Goal: Task Accomplishment & Management: Use online tool/utility

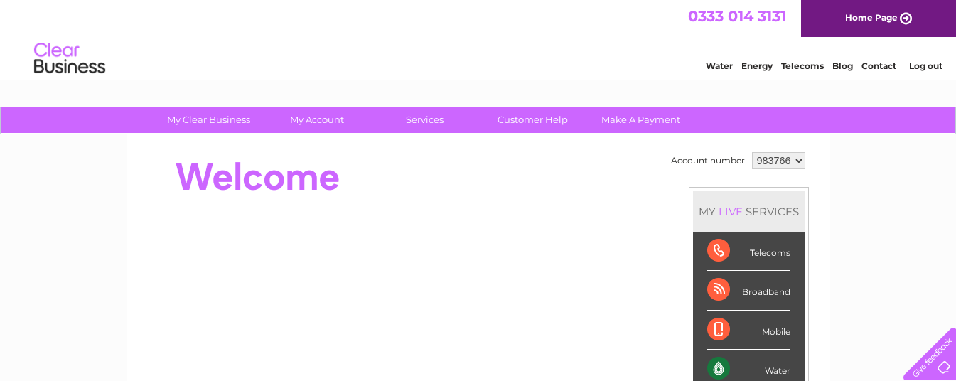
click at [769, 358] on div "Water" at bounding box center [748, 369] width 83 height 39
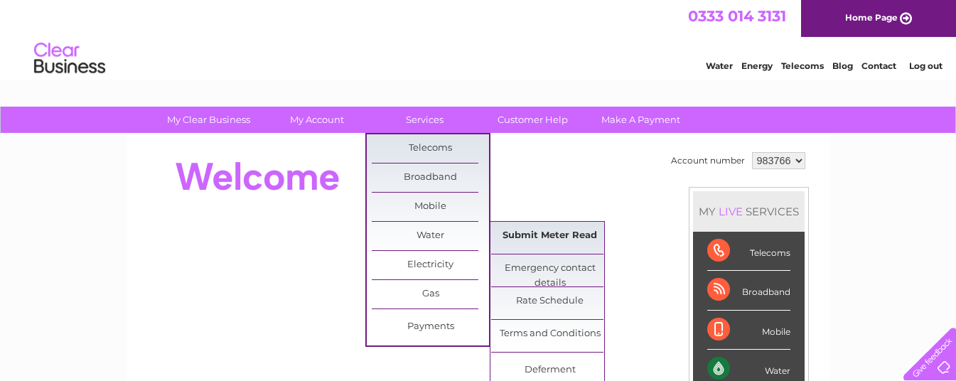
click at [558, 226] on link "Submit Meter Read" at bounding box center [549, 236] width 117 height 28
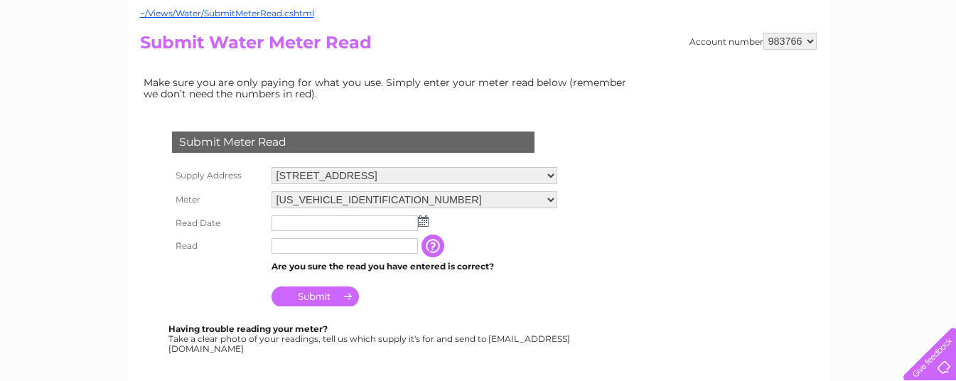
scroll to position [144, 0]
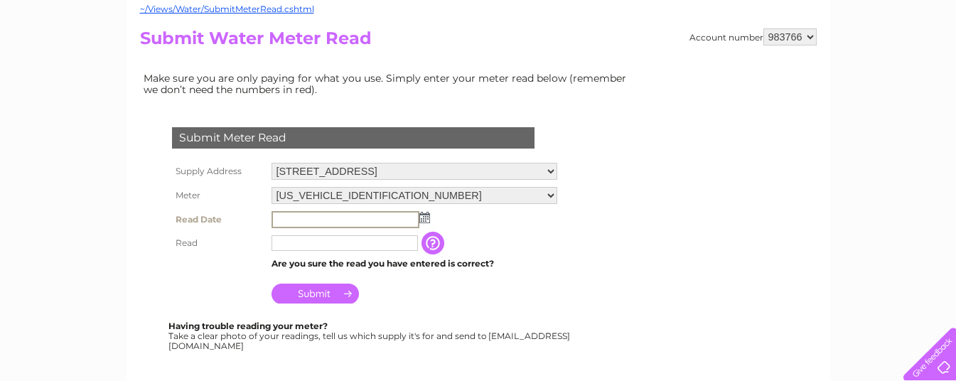
click at [284, 216] on input "text" at bounding box center [346, 219] width 148 height 17
click at [424, 215] on img at bounding box center [423, 216] width 11 height 11
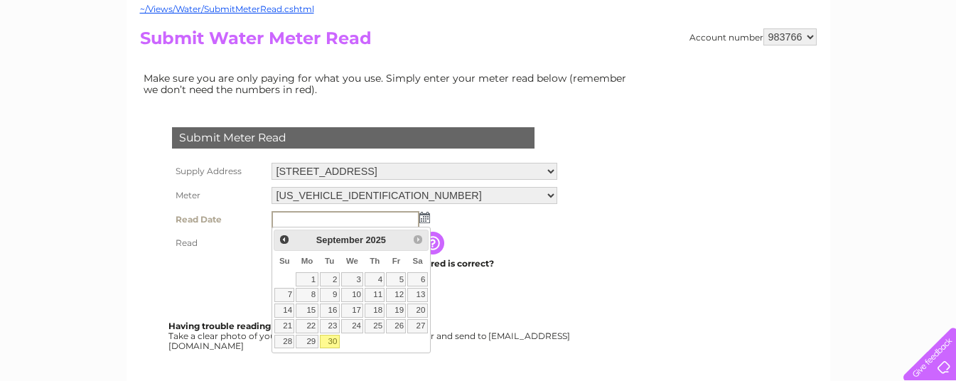
click at [330, 337] on link "30" at bounding box center [330, 342] width 20 height 14
type input "2025/09/30"
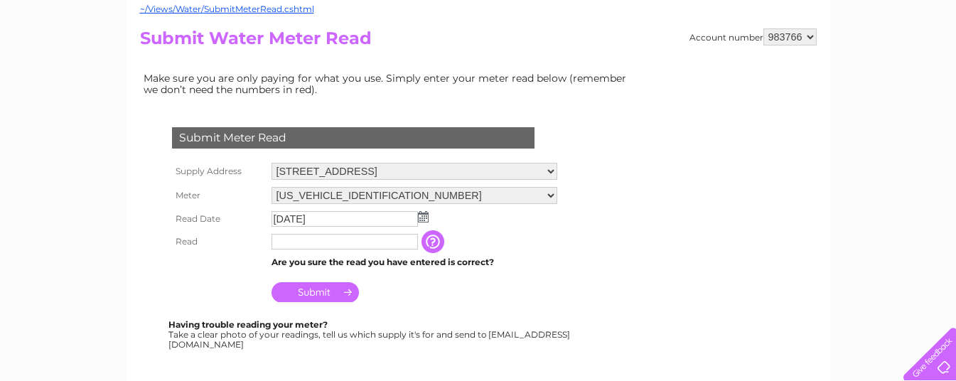
click at [277, 240] on input "text" at bounding box center [345, 242] width 146 height 16
type input "278"
click at [318, 287] on input "Submit" at bounding box center [315, 292] width 87 height 20
